Goal: Navigation & Orientation: Find specific page/section

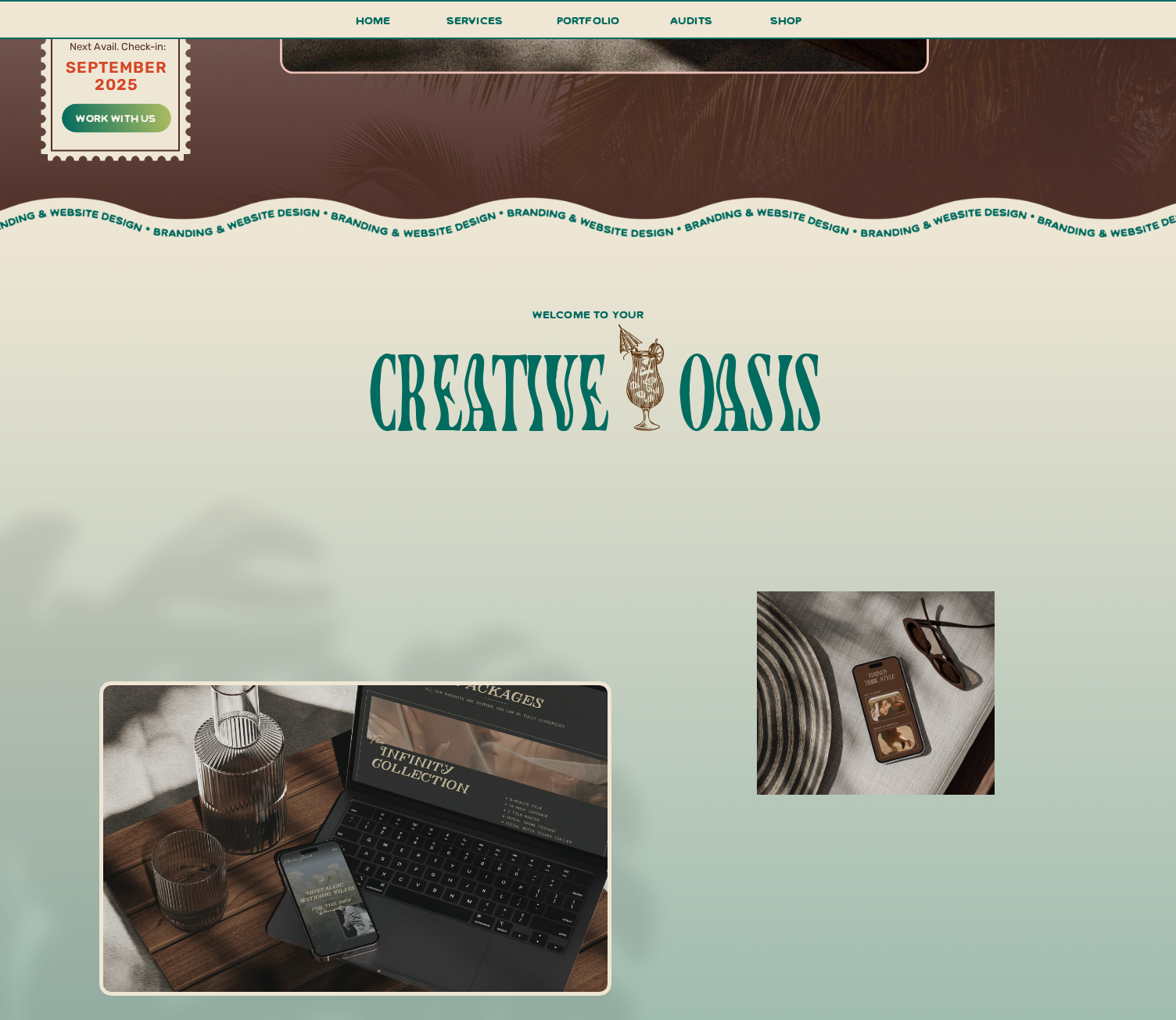
scroll to position [1252, 0]
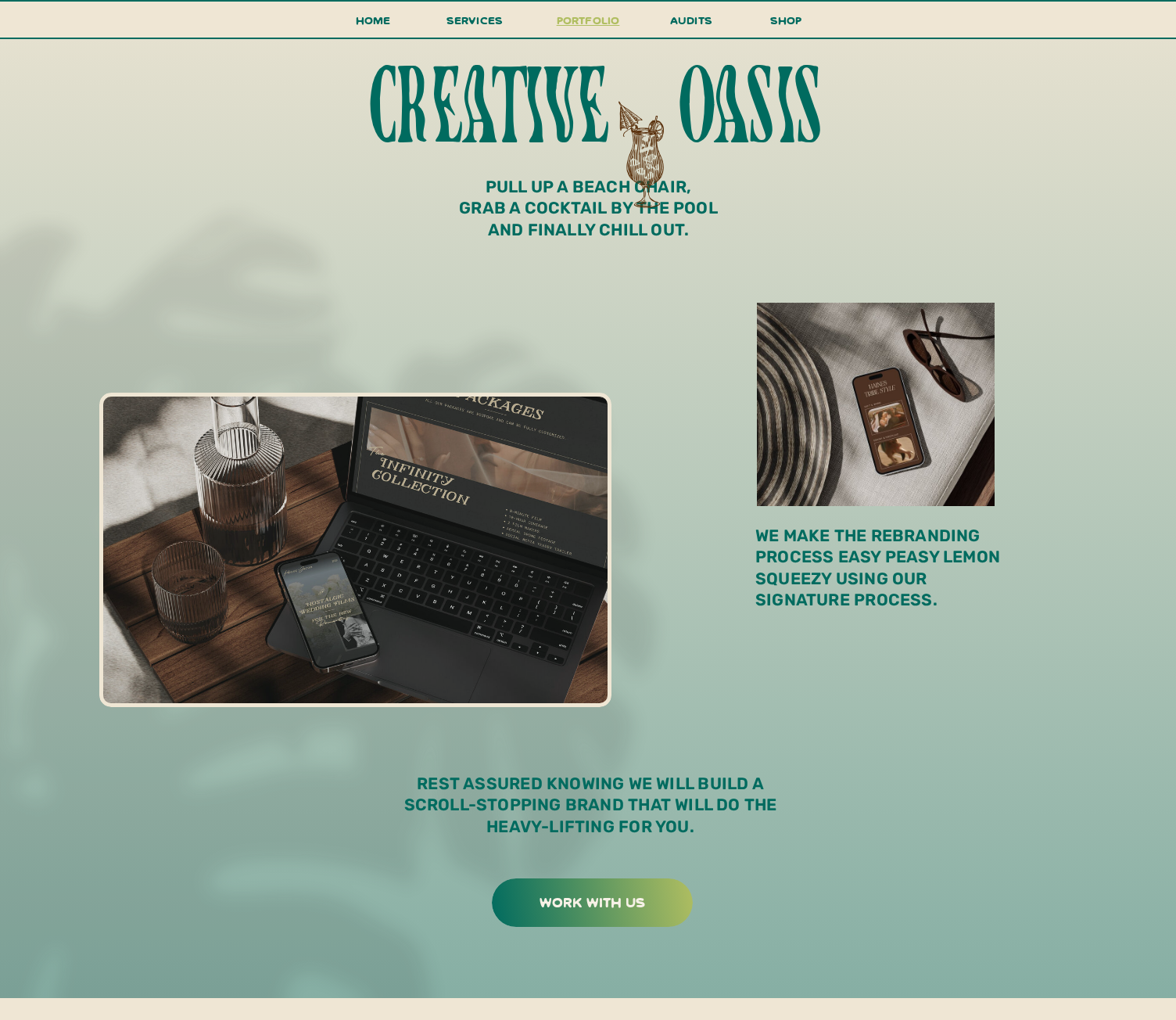
click at [610, 18] on h3 "portfolio" at bounding box center [588, 24] width 74 height 29
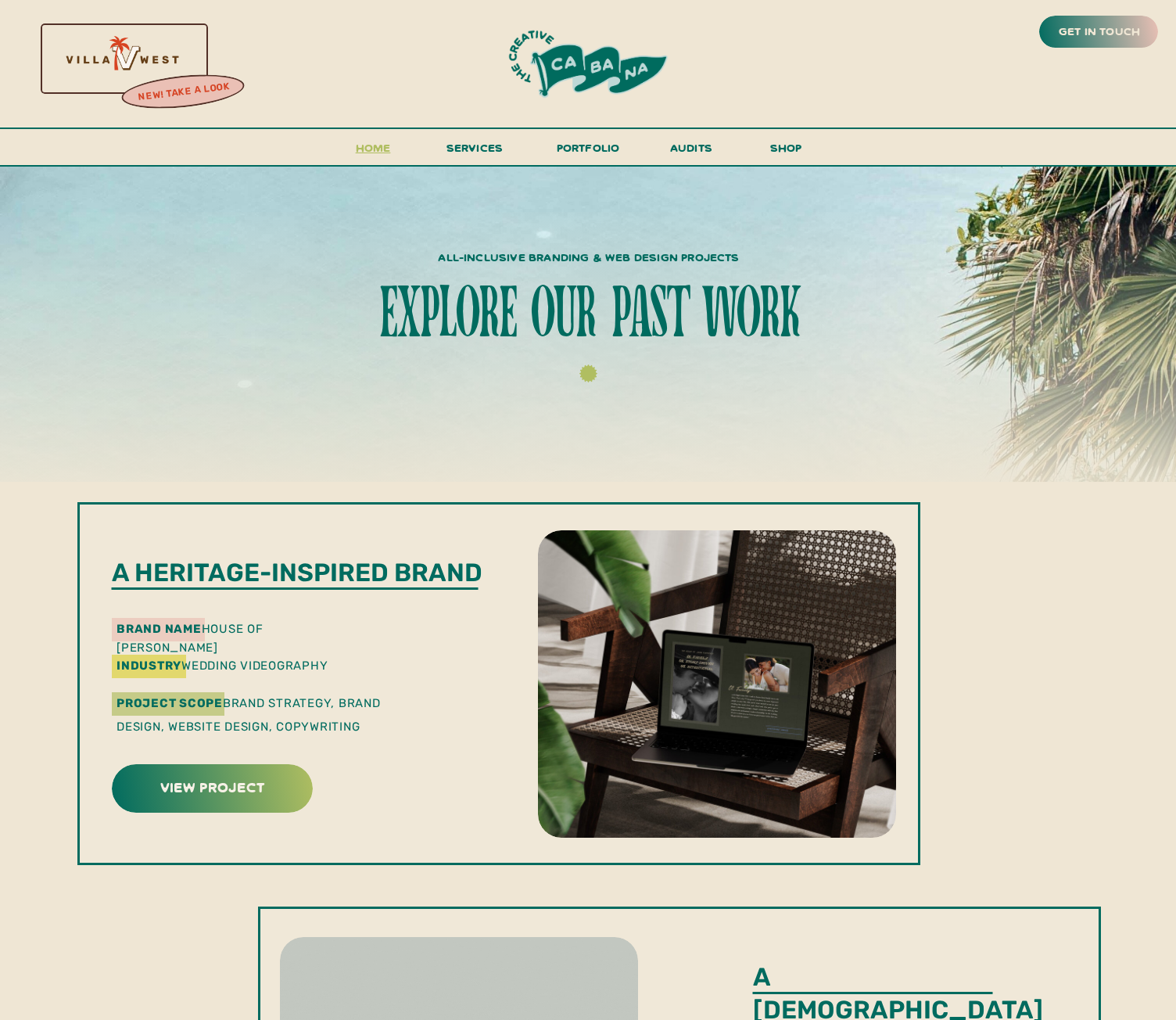
click at [391, 153] on h3 "Home" at bounding box center [373, 152] width 49 height 29
